Goal: Information Seeking & Learning: Find specific fact

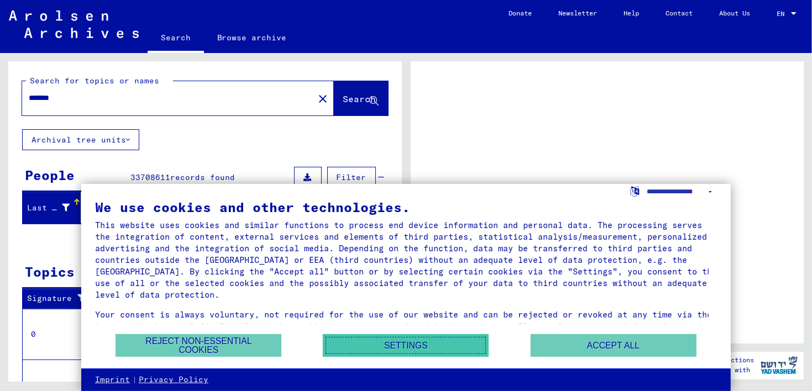
click at [414, 342] on button "Settings" at bounding box center [406, 345] width 166 height 23
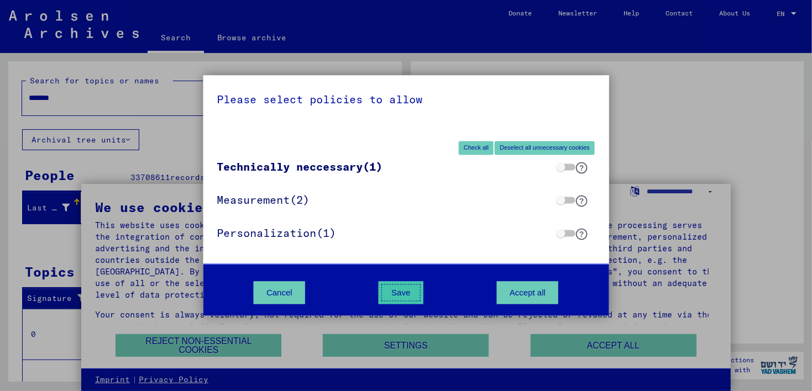
click at [400, 294] on button "Save" at bounding box center [401, 293] width 44 height 23
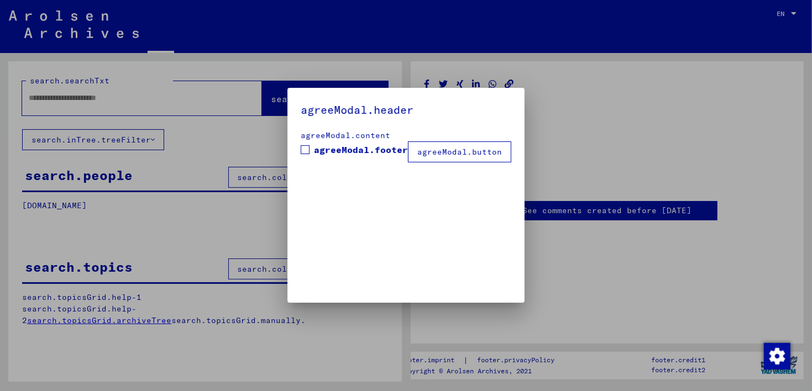
type input "*******"
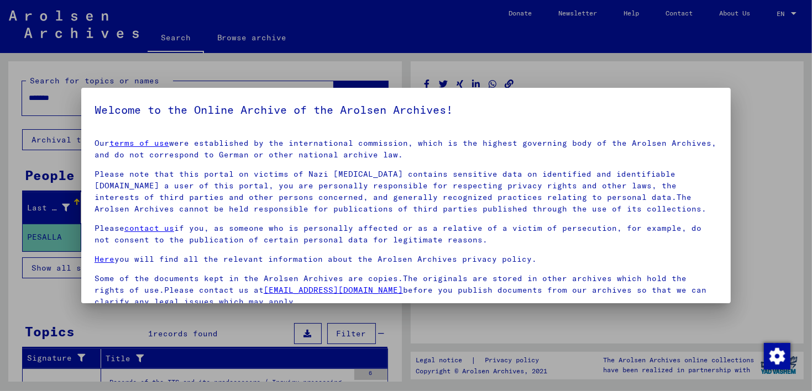
scroll to position [92, 0]
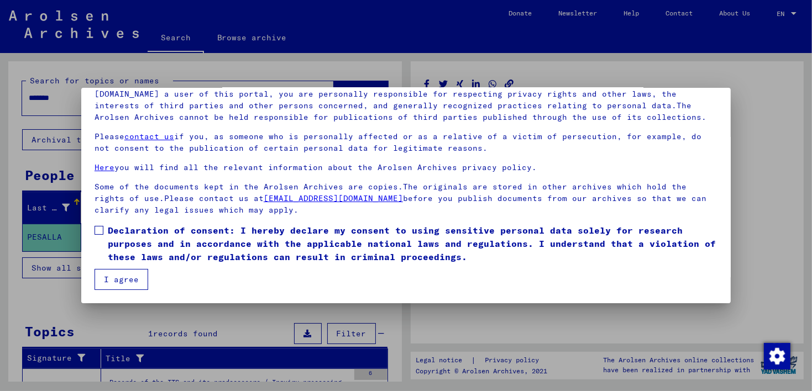
click at [99, 230] on span at bounding box center [98, 230] width 9 height 9
click at [118, 277] on button "I agree" at bounding box center [121, 279] width 54 height 21
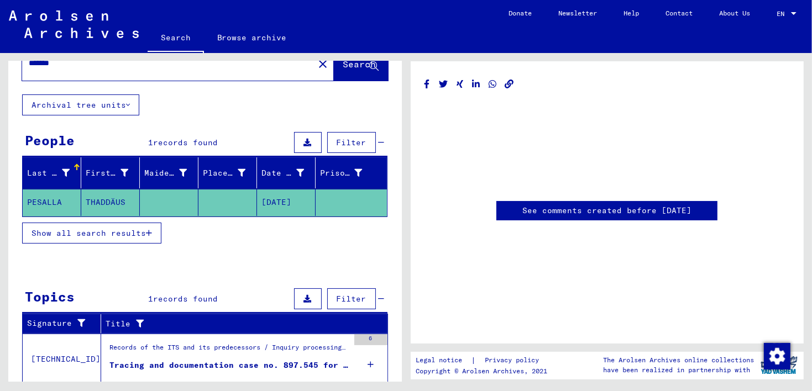
scroll to position [67, 0]
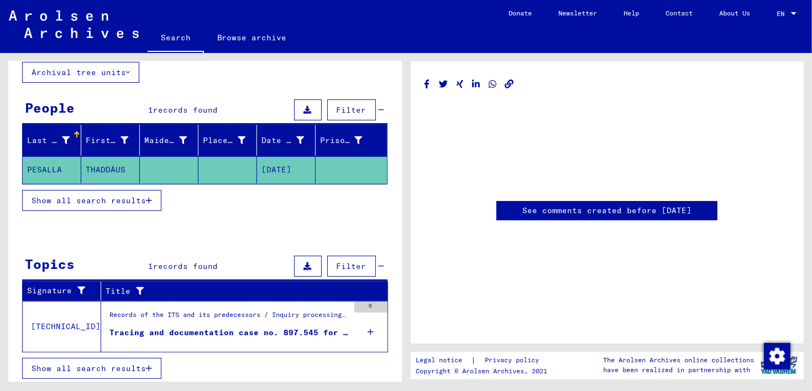
click at [147, 197] on icon "button" at bounding box center [149, 201] width 6 height 8
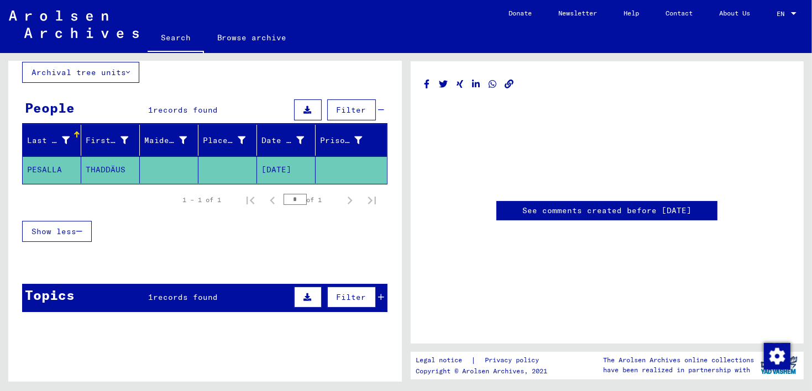
click at [58, 165] on mat-cell "PESALLA" at bounding box center [52, 169] width 59 height 27
click at [44, 167] on mat-cell "PESALLA" at bounding box center [52, 169] width 59 height 27
click at [274, 167] on mat-cell "[DATE]" at bounding box center [286, 169] width 59 height 27
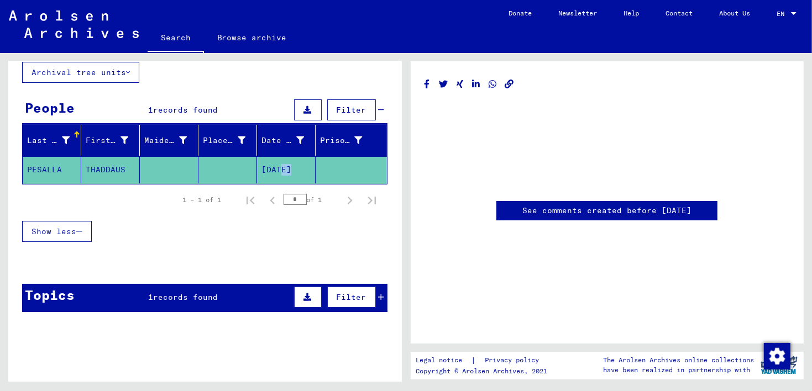
click at [274, 167] on mat-cell "[DATE]" at bounding box center [286, 169] width 59 height 27
click at [169, 36] on link "Search" at bounding box center [176, 38] width 56 height 29
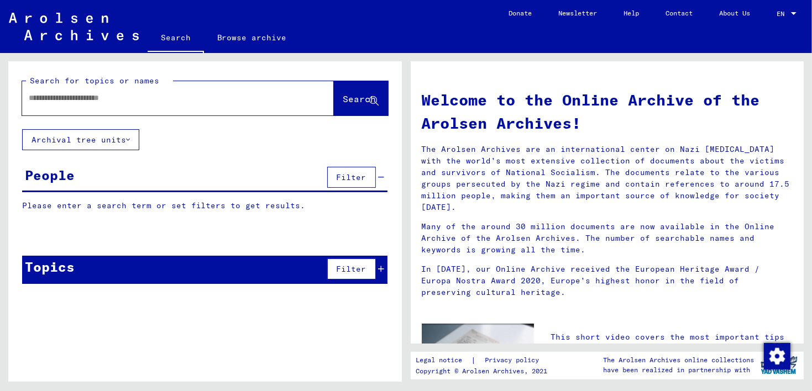
click at [795, 13] on div at bounding box center [794, 13] width 6 height 3
click at [629, 31] on div at bounding box center [406, 195] width 812 height 391
click at [795, 14] on div at bounding box center [794, 13] width 6 height 3
click at [795, 14] on span "English" at bounding box center [774, 20] width 45 height 20
click at [368, 346] on div "Search for topics or names Search Archival tree units People Filter Please ente…" at bounding box center [204, 225] width 393 height 329
